Goal: Task Accomplishment & Management: Use online tool/utility

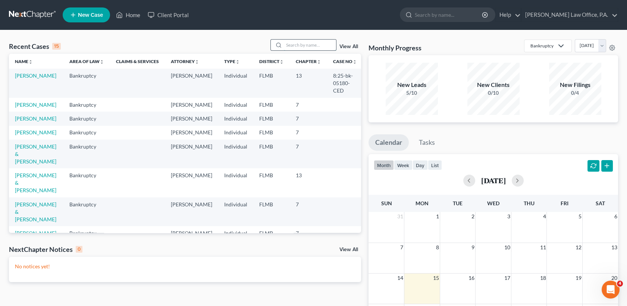
click at [315, 46] on input "search" at bounding box center [310, 45] width 52 height 11
type input "labenita"
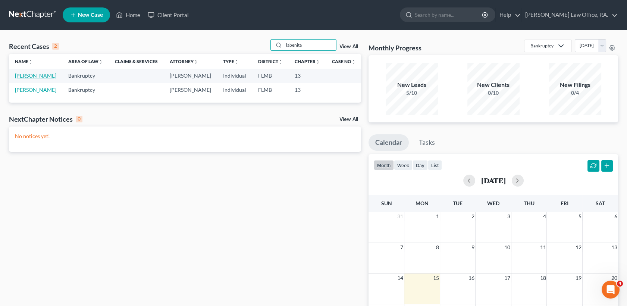
click at [42, 77] on link "[PERSON_NAME]" at bounding box center [35, 75] width 41 height 6
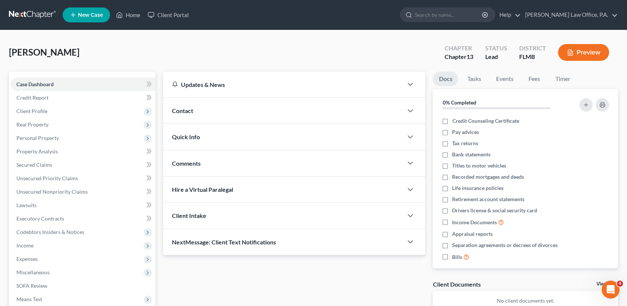
scroll to position [103, 0]
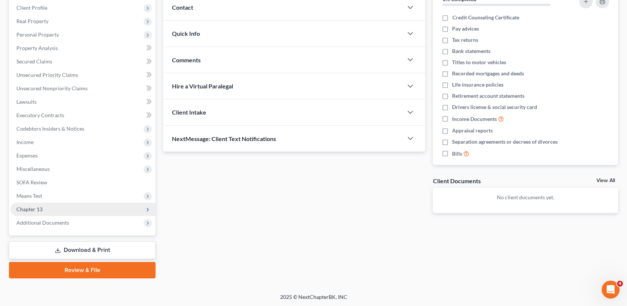
click at [70, 207] on span "Chapter 13" at bounding box center [82, 209] width 145 height 13
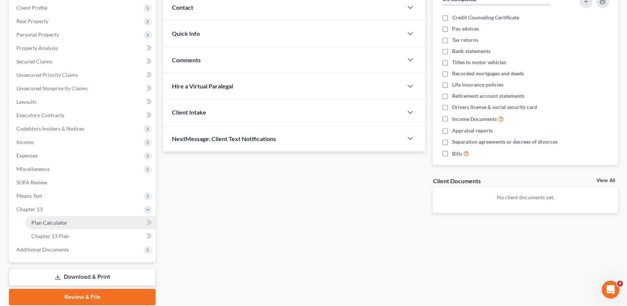
click at [75, 228] on link "Plan Calculator" at bounding box center [90, 222] width 130 height 13
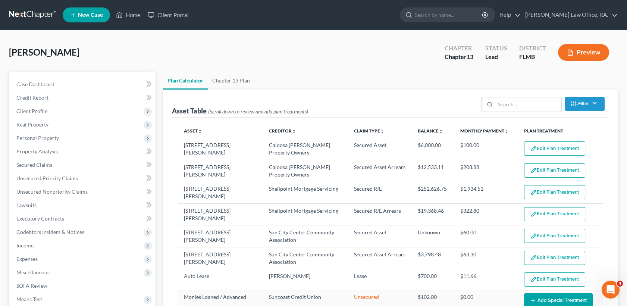
select select "59"
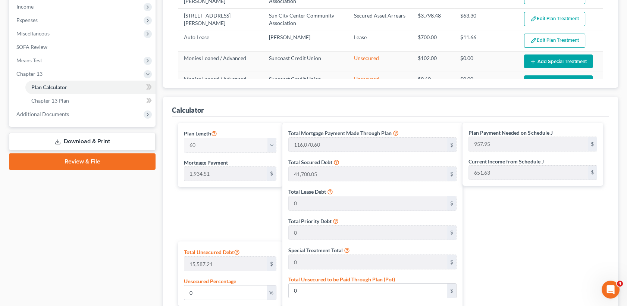
scroll to position [248, 0]
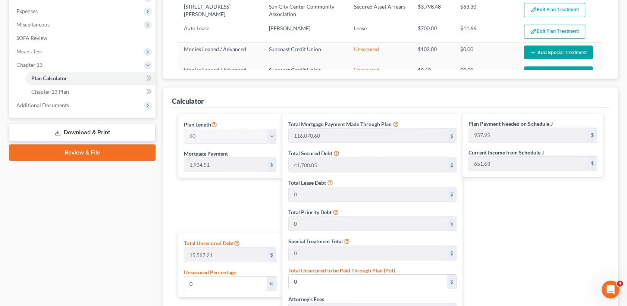
click at [626, 259] on div "[PERSON_NAME] Upgraded Chapter Chapter 13 Status Lead District [GEOGRAPHIC_DATA…" at bounding box center [313, 138] width 627 height 712
click at [626, 261] on div "[PERSON_NAME] Upgraded Chapter Chapter 13 Status Lead District [GEOGRAPHIC_DATA…" at bounding box center [313, 138] width 627 height 712
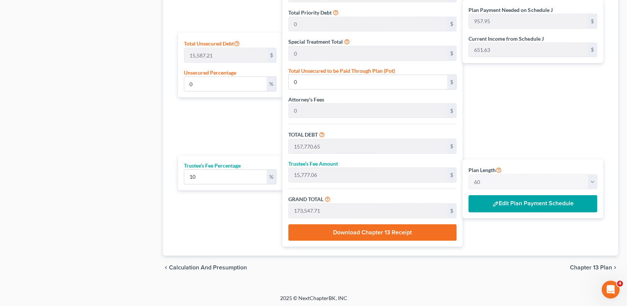
click at [517, 203] on button "Edit Plan Payment Schedule" at bounding box center [533, 203] width 129 height 17
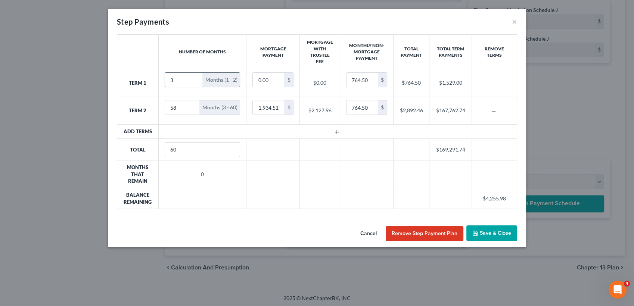
click at [196, 77] on input "3" at bounding box center [184, 80] width 38 height 14
click at [196, 77] on input "4" at bounding box center [184, 80] width 38 height 14
type input "5"
click at [196, 77] on input "5" at bounding box center [184, 80] width 38 height 14
click at [192, 110] on input "57" at bounding box center [182, 107] width 35 height 14
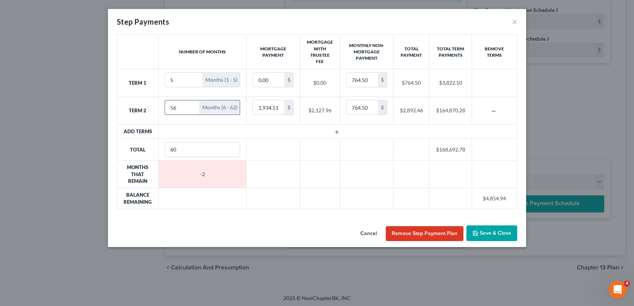
click at [192, 110] on input "56" at bounding box center [182, 107] width 35 height 14
type input "55"
click at [192, 110] on input "55" at bounding box center [182, 107] width 35 height 14
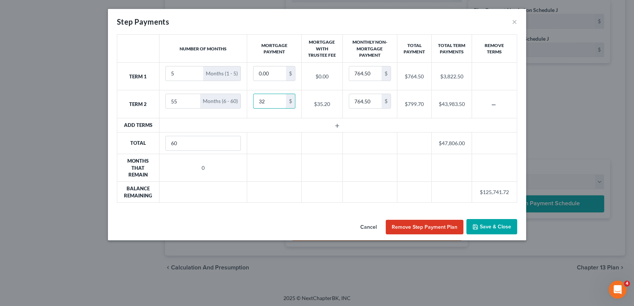
type input "3"
type input "2"
type input "3"
type input "2"
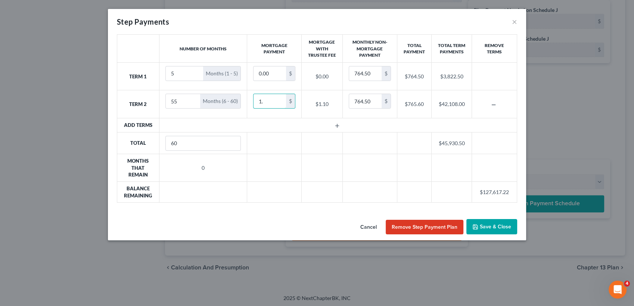
type input "1"
type input "2"
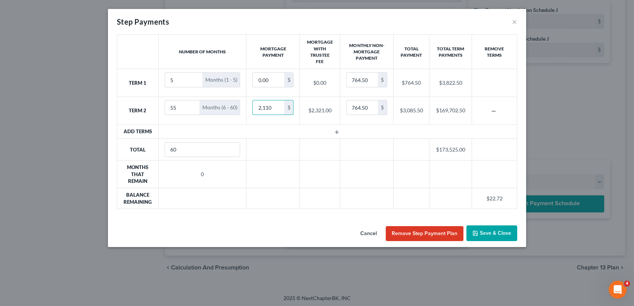
type input "2,110"
click at [499, 234] on button "Save & Close" at bounding box center [491, 233] width 51 height 16
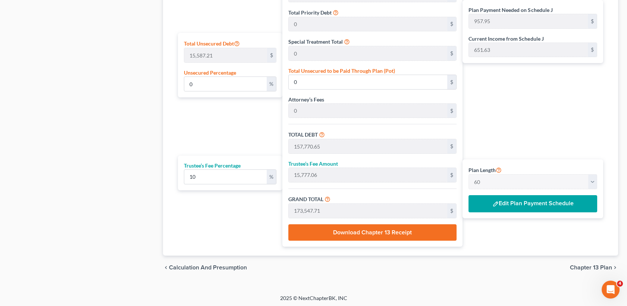
click at [533, 207] on button "Edit Plan Payment Schedule" at bounding box center [533, 203] width 129 height 17
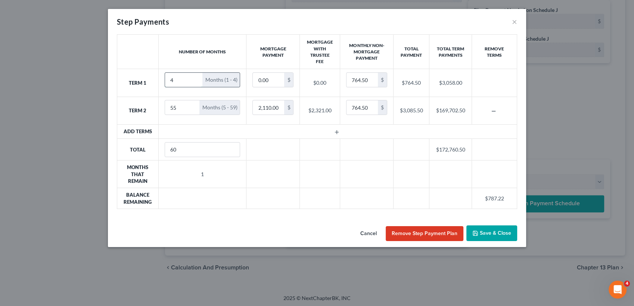
click at [194, 81] on input "4" at bounding box center [184, 80] width 38 height 14
type input "3"
click at [194, 81] on input "3" at bounding box center [184, 80] width 38 height 14
click at [191, 106] on input "56" at bounding box center [182, 107] width 35 height 14
type input "57"
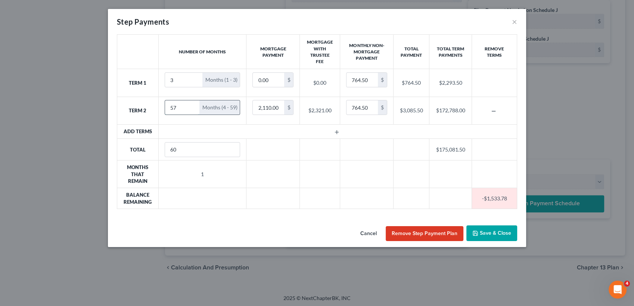
click at [191, 106] on input "57" at bounding box center [182, 107] width 35 height 14
click at [281, 106] on input "2,110.00" at bounding box center [268, 107] width 31 height 14
type input "2,036"
click at [496, 235] on button "Save & Close" at bounding box center [491, 233] width 51 height 16
